Goal: Task Accomplishment & Management: Use online tool/utility

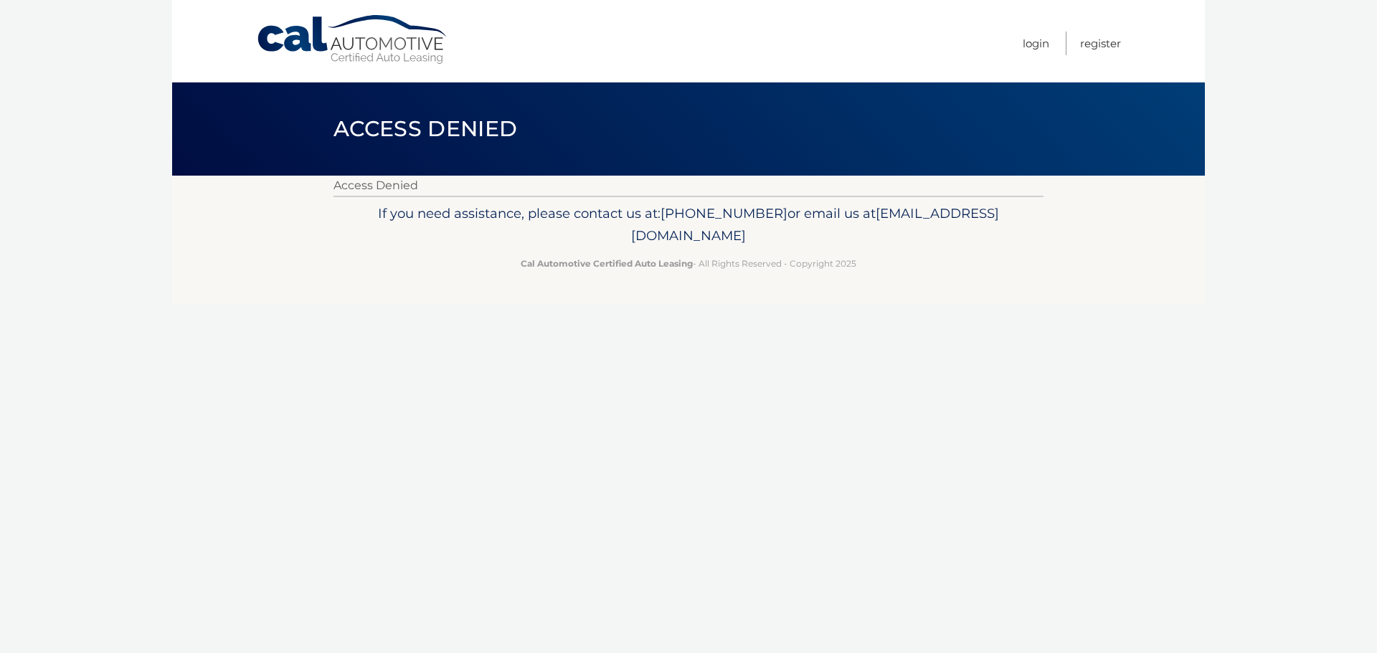
click at [384, 29] on link "Cal Automotive" at bounding box center [353, 39] width 194 height 51
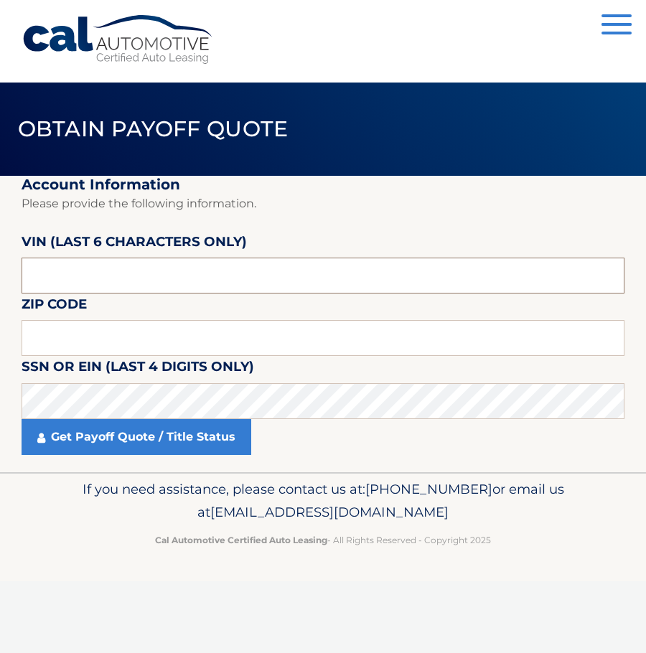
click at [239, 278] on input "text" at bounding box center [323, 275] width 603 height 36
type input "420863"
click at [99, 331] on input "text" at bounding box center [323, 338] width 603 height 36
type input "07675"
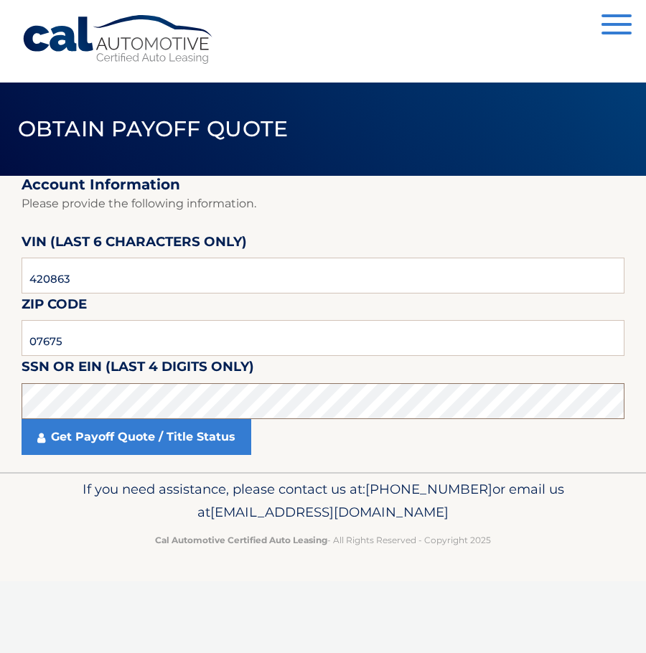
click button "For Originating Dealer" at bounding box center [0, 0] width 0 height 0
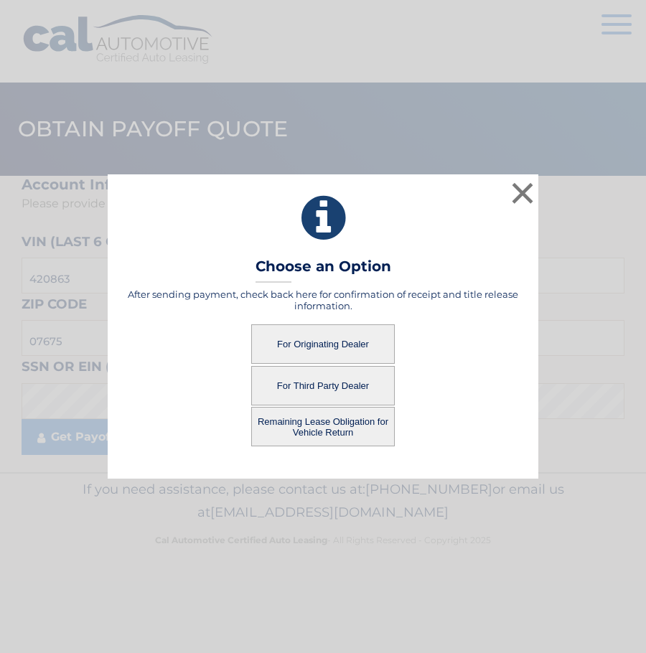
click at [307, 339] on button "For Originating Dealer" at bounding box center [322, 343] width 143 height 39
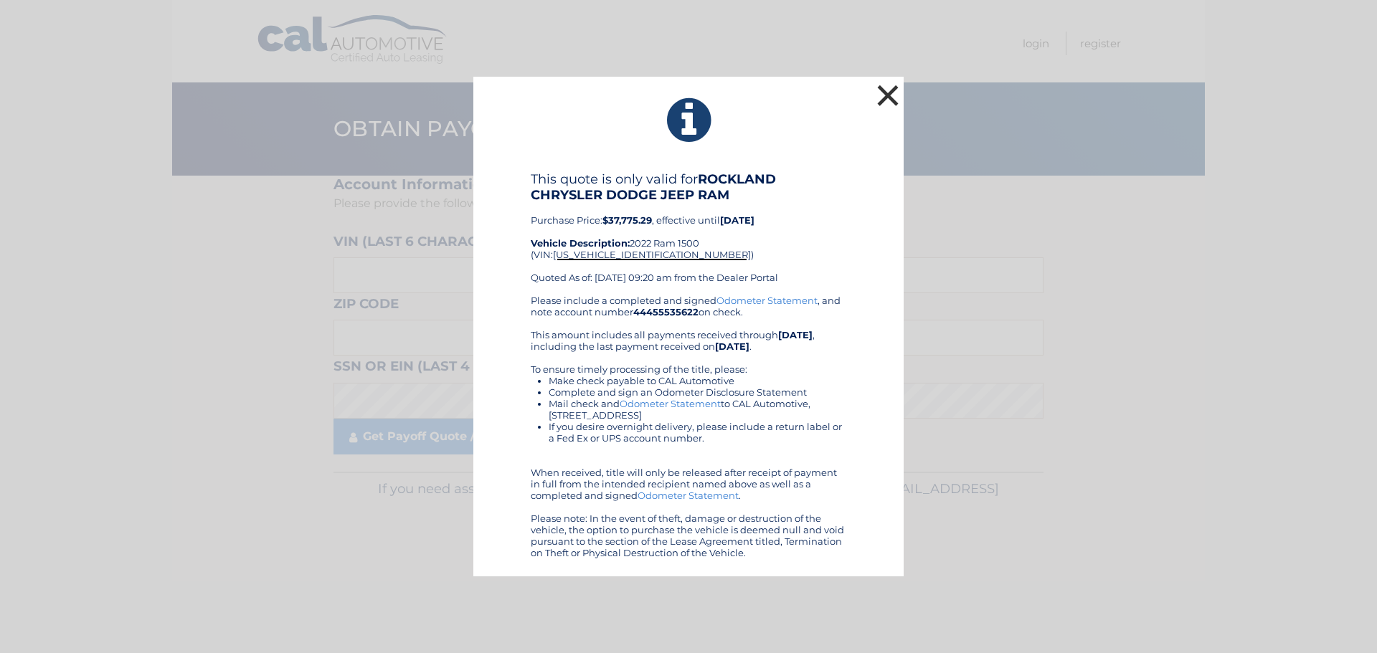
click at [645, 94] on button "×" at bounding box center [888, 95] width 29 height 29
